Goal: Information Seeking & Learning: Find specific fact

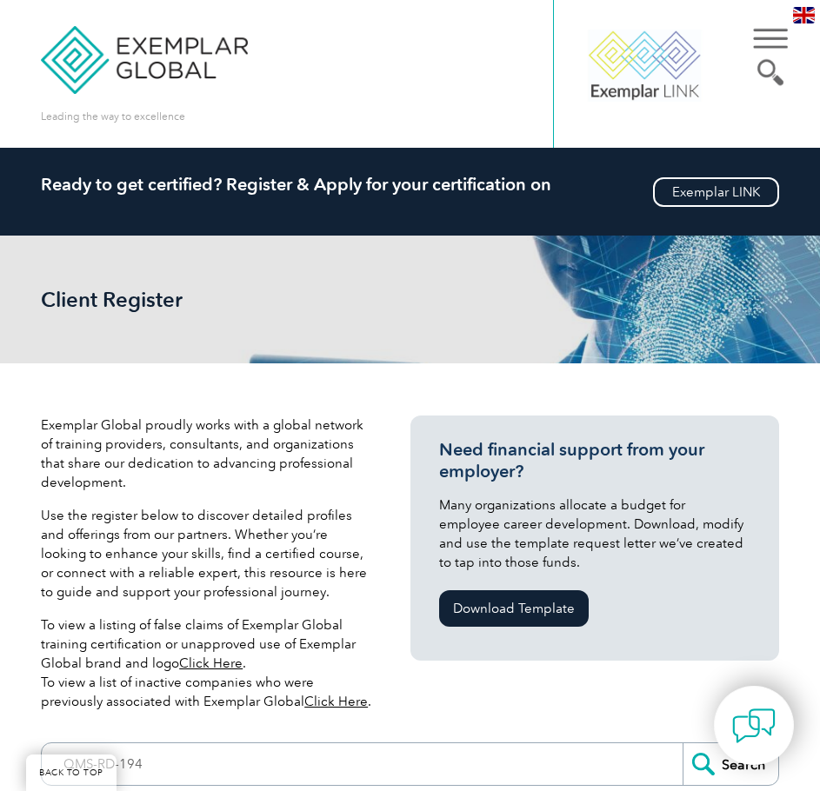
scroll to position [348, 0]
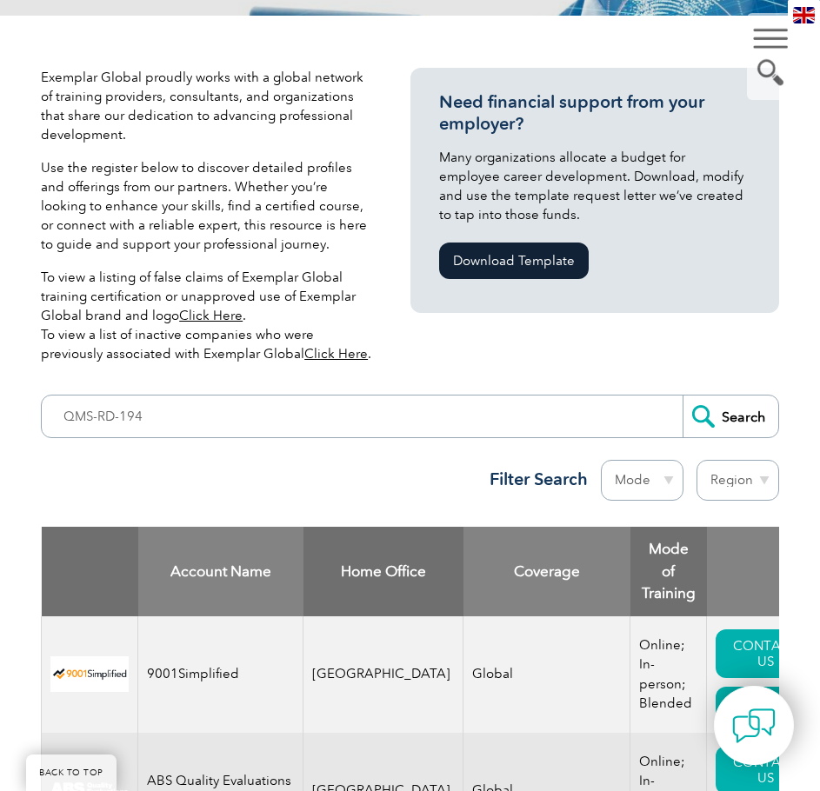
type input "QMS-RD-194"
click at [727, 416] on input "Search" at bounding box center [730, 417] width 96 height 42
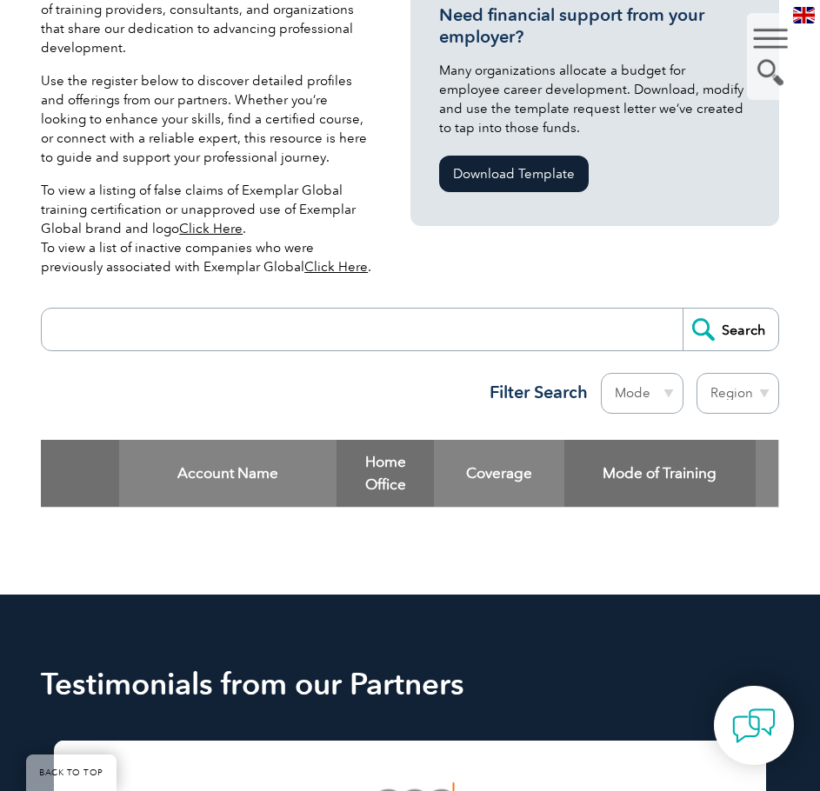
scroll to position [348, 0]
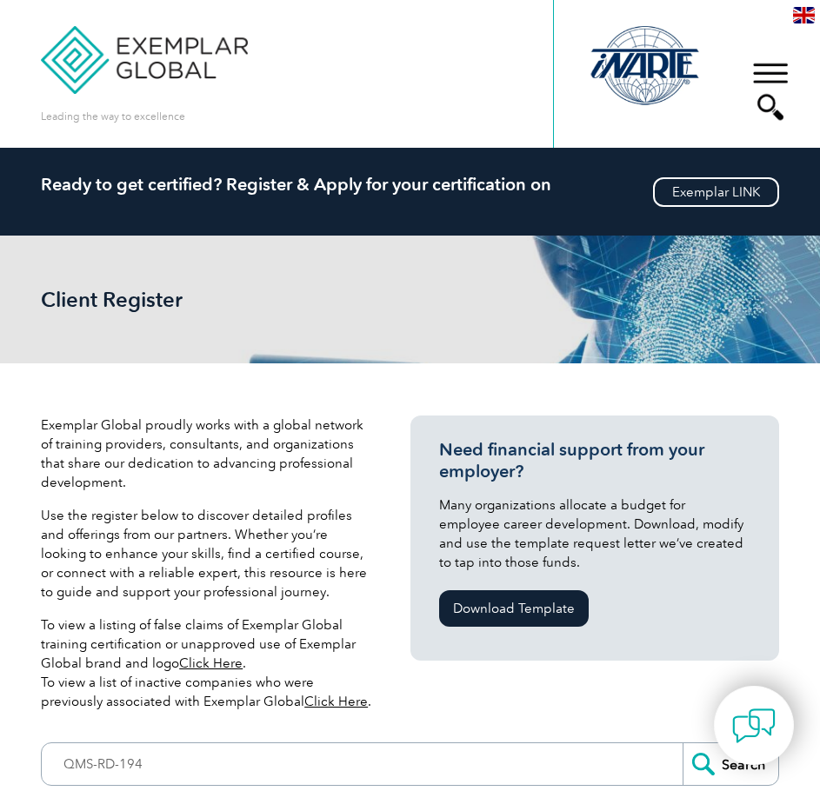
scroll to position [174, 0]
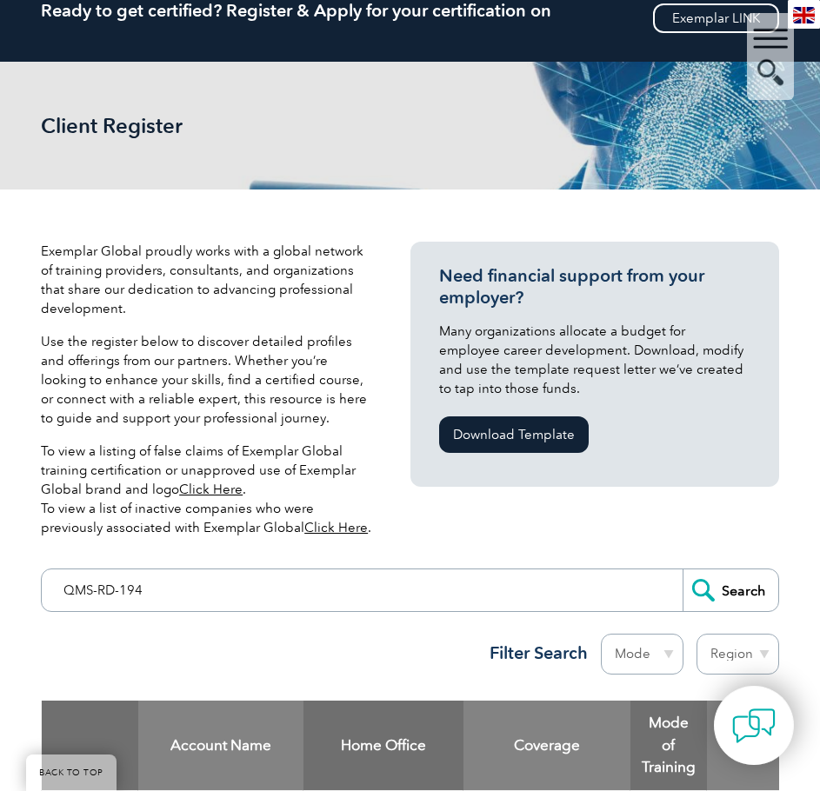
drag, startPoint x: 186, startPoint y: 595, endPoint x: -37, endPoint y: 590, distance: 223.5
type input "matar"
click at [753, 593] on input "Search" at bounding box center [730, 590] width 96 height 42
drag, startPoint x: 191, startPoint y: 590, endPoint x: -219, endPoint y: 536, distance: 413.9
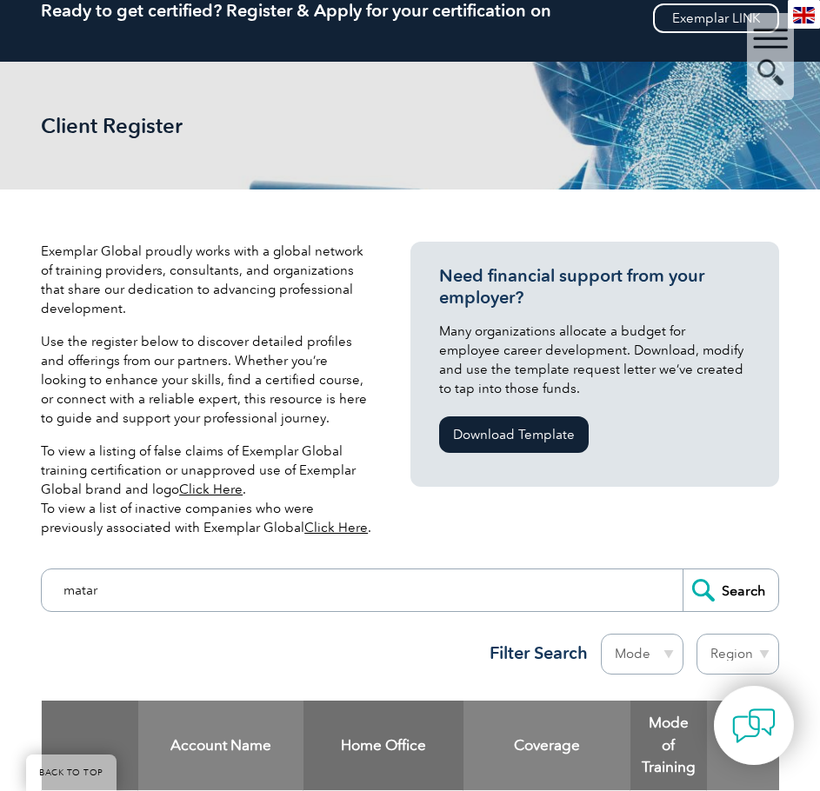
click at [668, 646] on select "Mode Online In-person Blended" at bounding box center [642, 654] width 83 height 41
click at [669, 649] on select "Mode Online In-person Blended" at bounding box center [642, 654] width 83 height 41
click at [765, 649] on select "Region [GEOGRAPHIC_DATA] [GEOGRAPHIC_DATA] [GEOGRAPHIC_DATA] [GEOGRAPHIC_DATA] …" at bounding box center [737, 654] width 83 height 41
select select "[GEOGRAPHIC_DATA]"
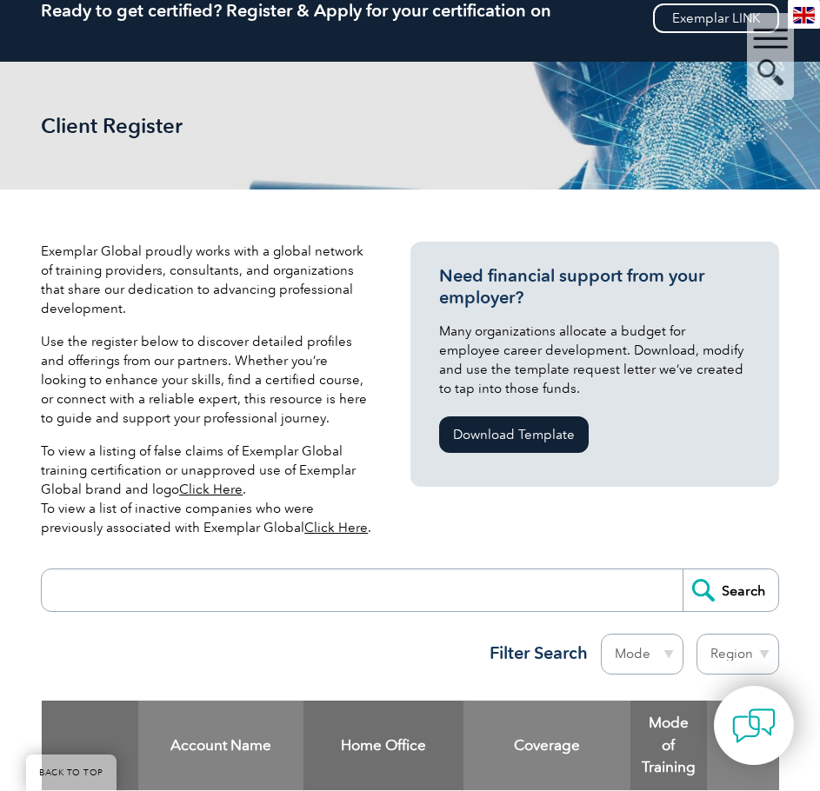
click at [696, 634] on select "Region [GEOGRAPHIC_DATA] [GEOGRAPHIC_DATA] [GEOGRAPHIC_DATA] [GEOGRAPHIC_DATA] …" at bounding box center [737, 654] width 83 height 41
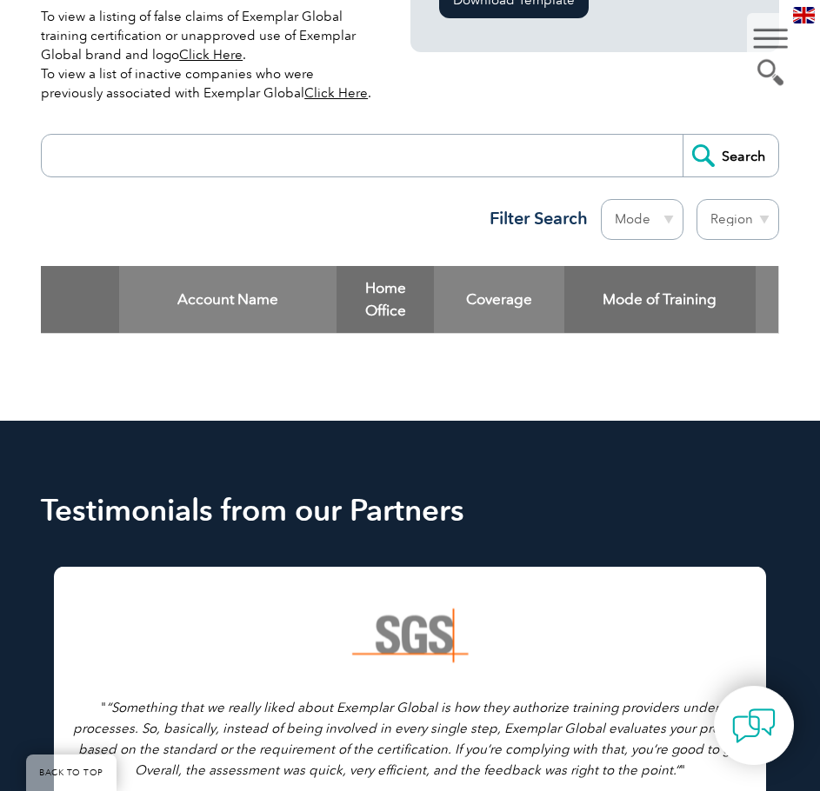
scroll to position [348, 0]
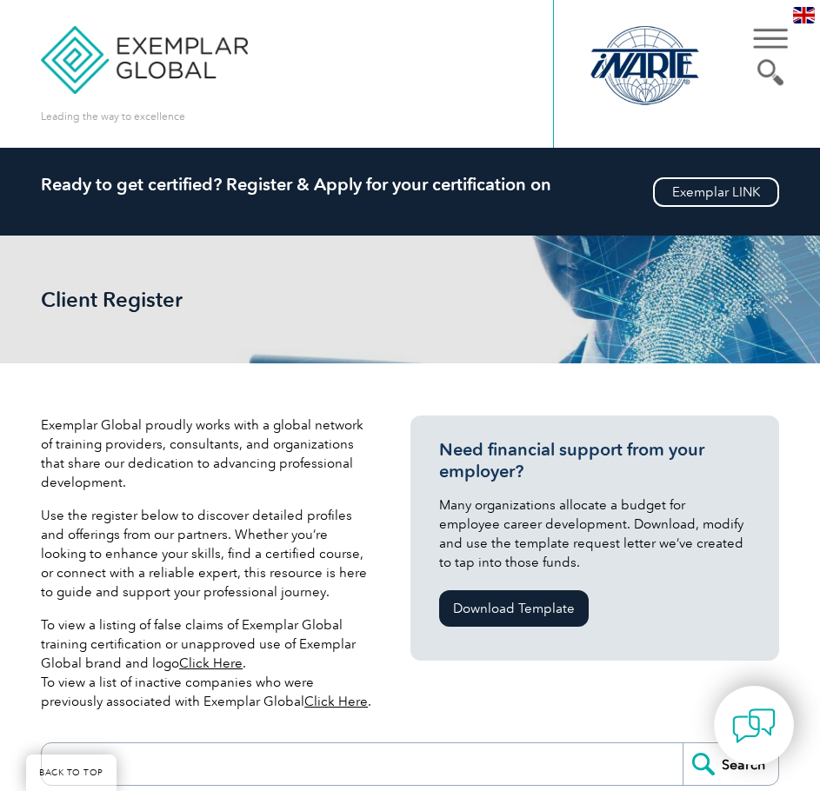
select select "[GEOGRAPHIC_DATA]"
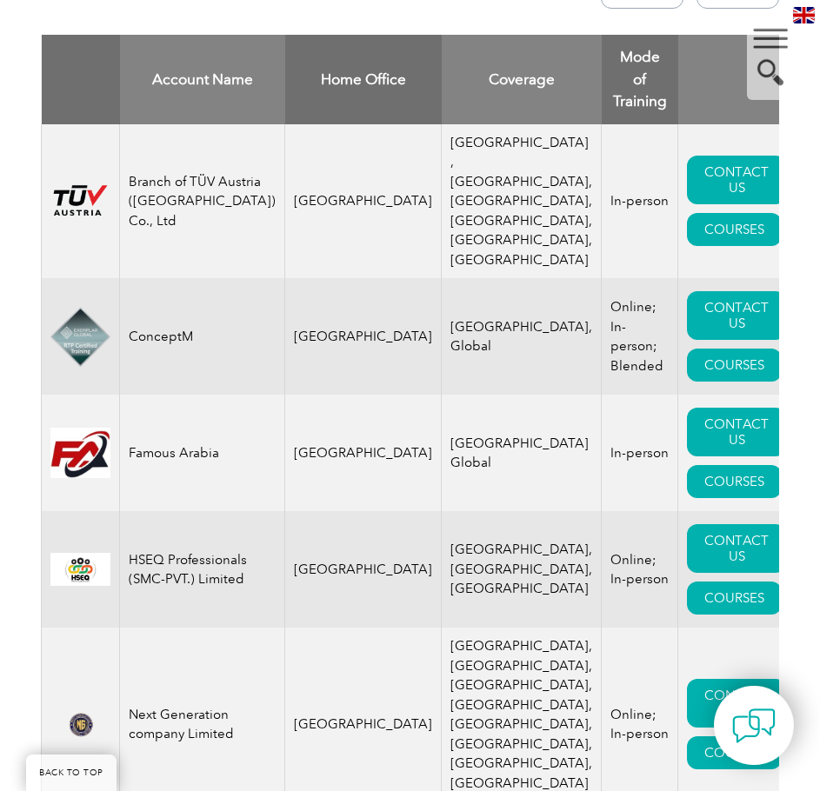
scroll to position [753, 0]
